Goal: Task Accomplishment & Management: Manage account settings

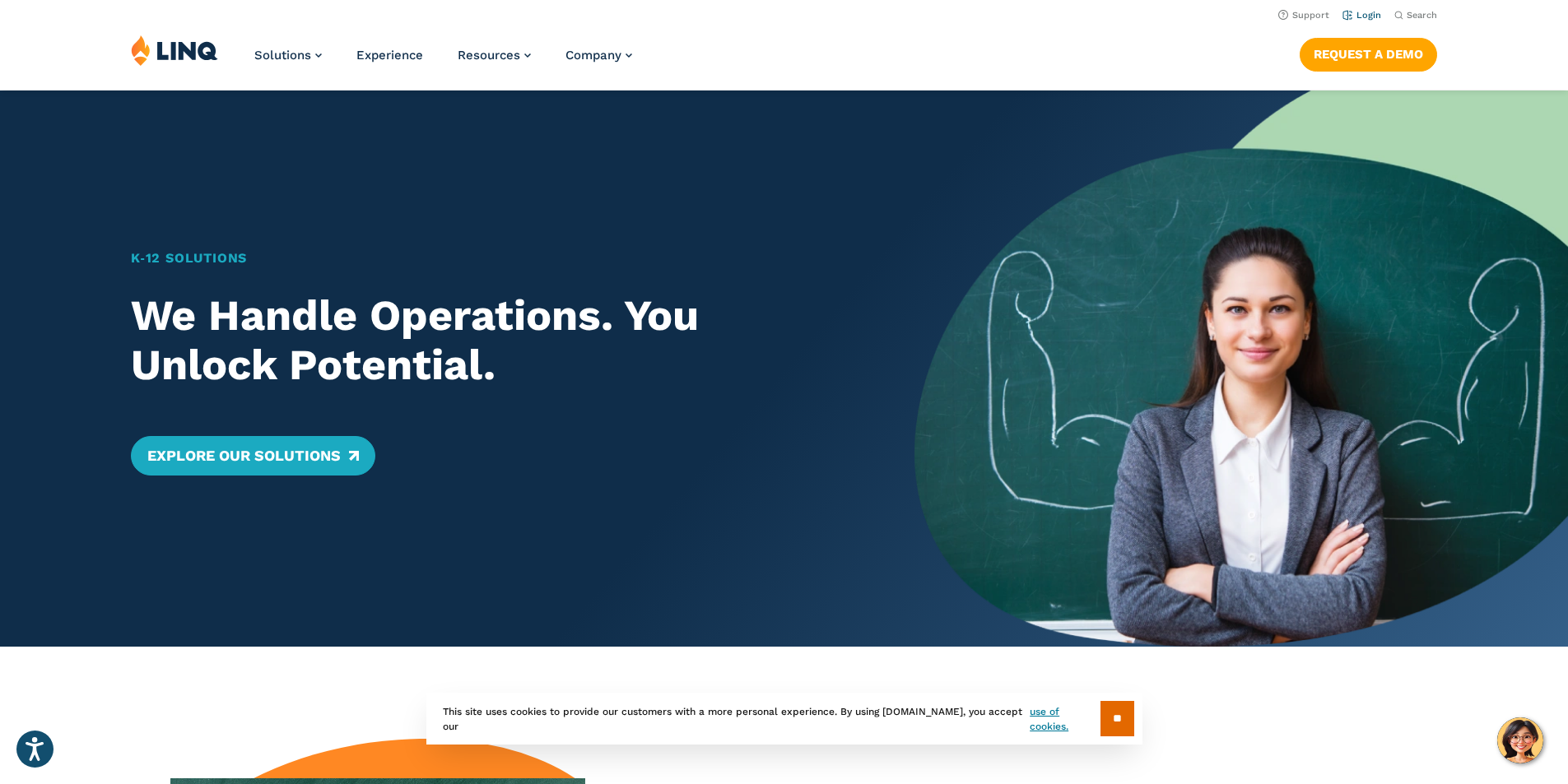
click at [1355, 14] on link "Login" at bounding box center [1361, 15] width 39 height 11
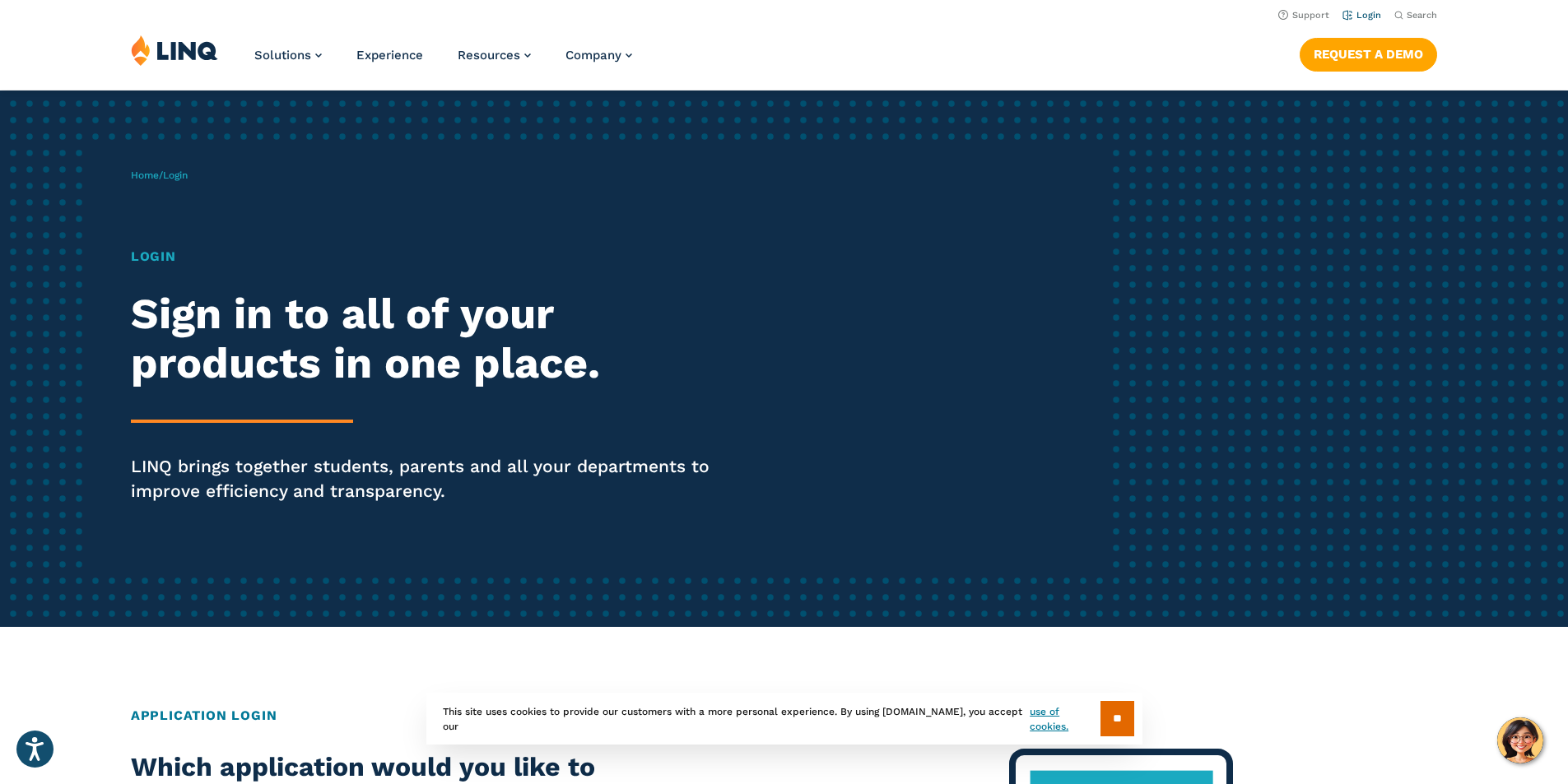
click at [1365, 13] on link "Login" at bounding box center [1361, 15] width 39 height 11
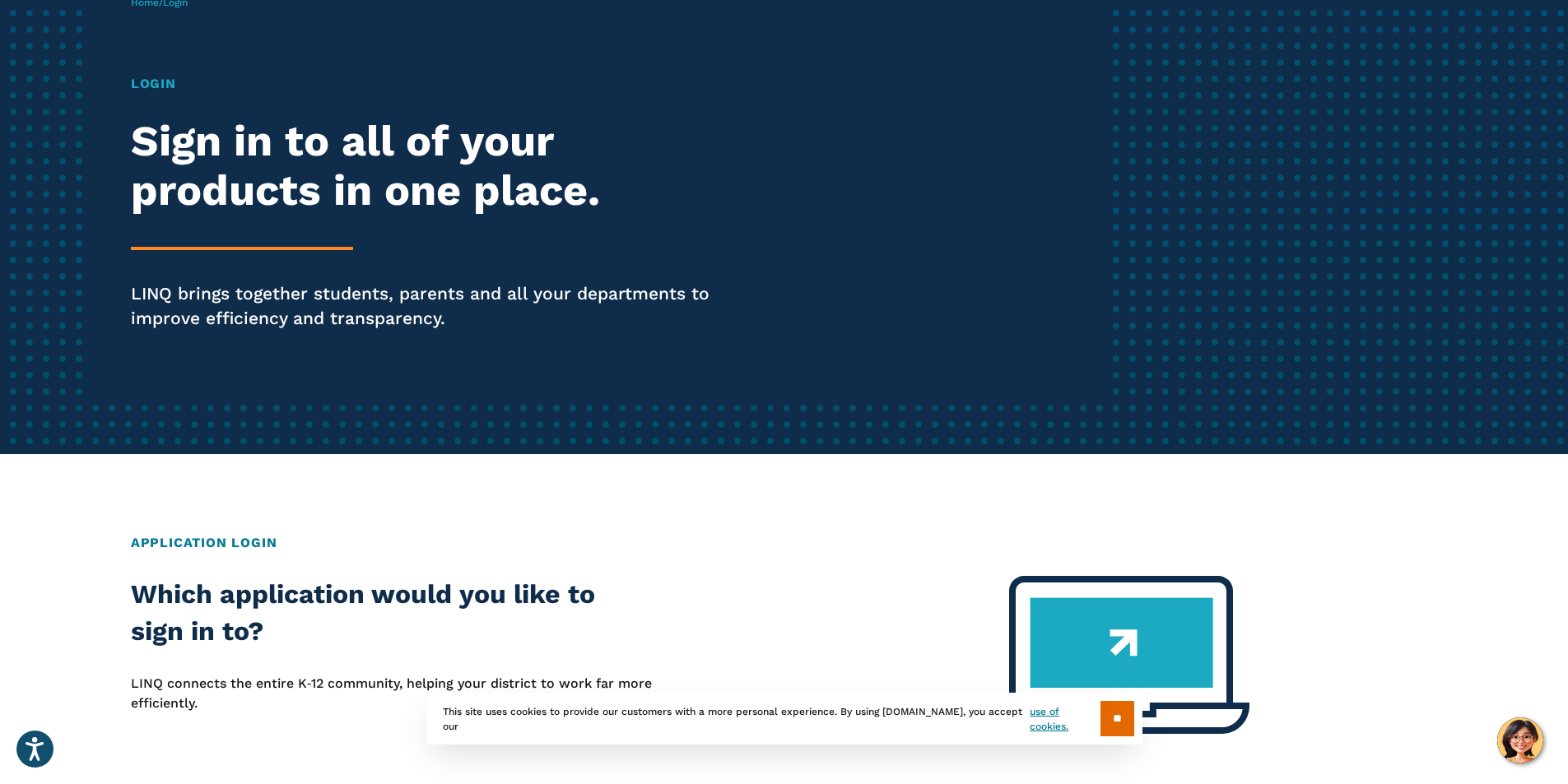
scroll to position [411, 0]
